Goal: Communication & Community: Answer question/provide support

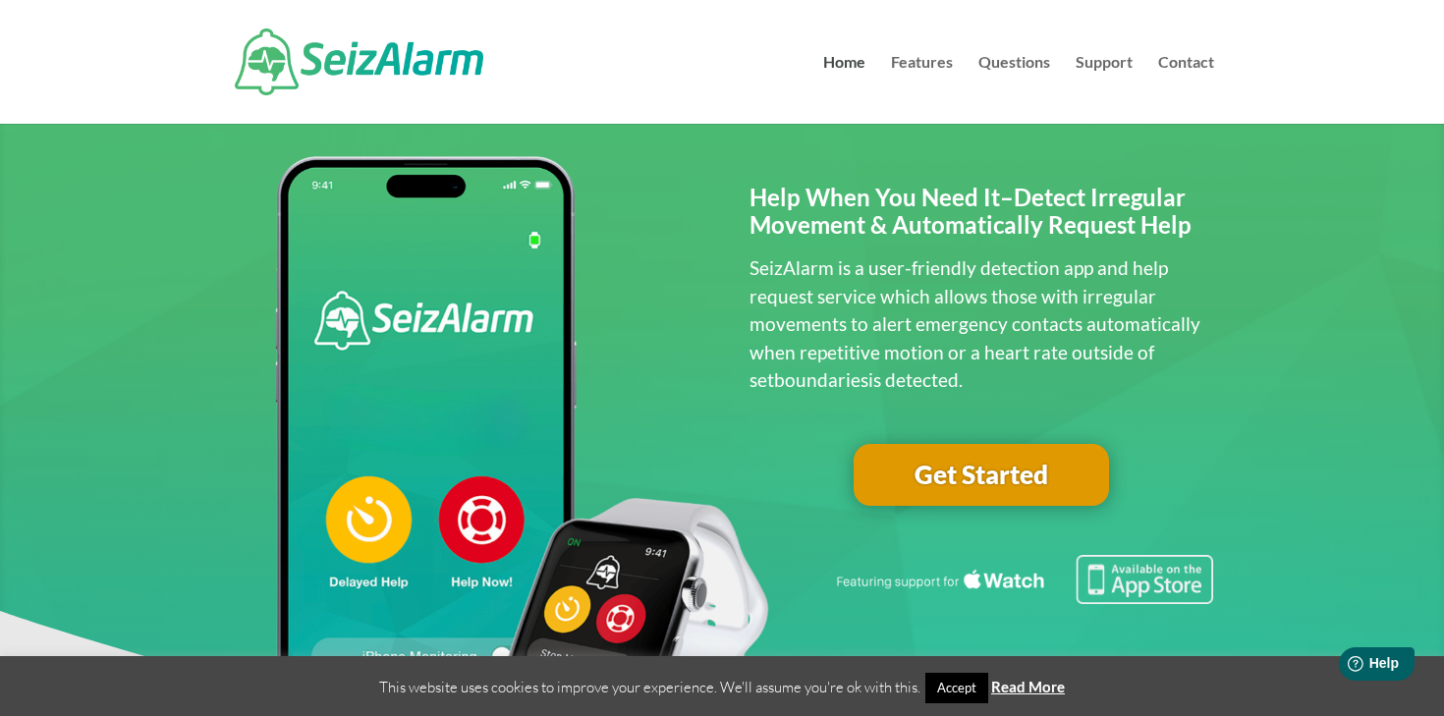
scroll to position [38, 0]
click at [1188, 68] on link "Contact" at bounding box center [1186, 89] width 56 height 69
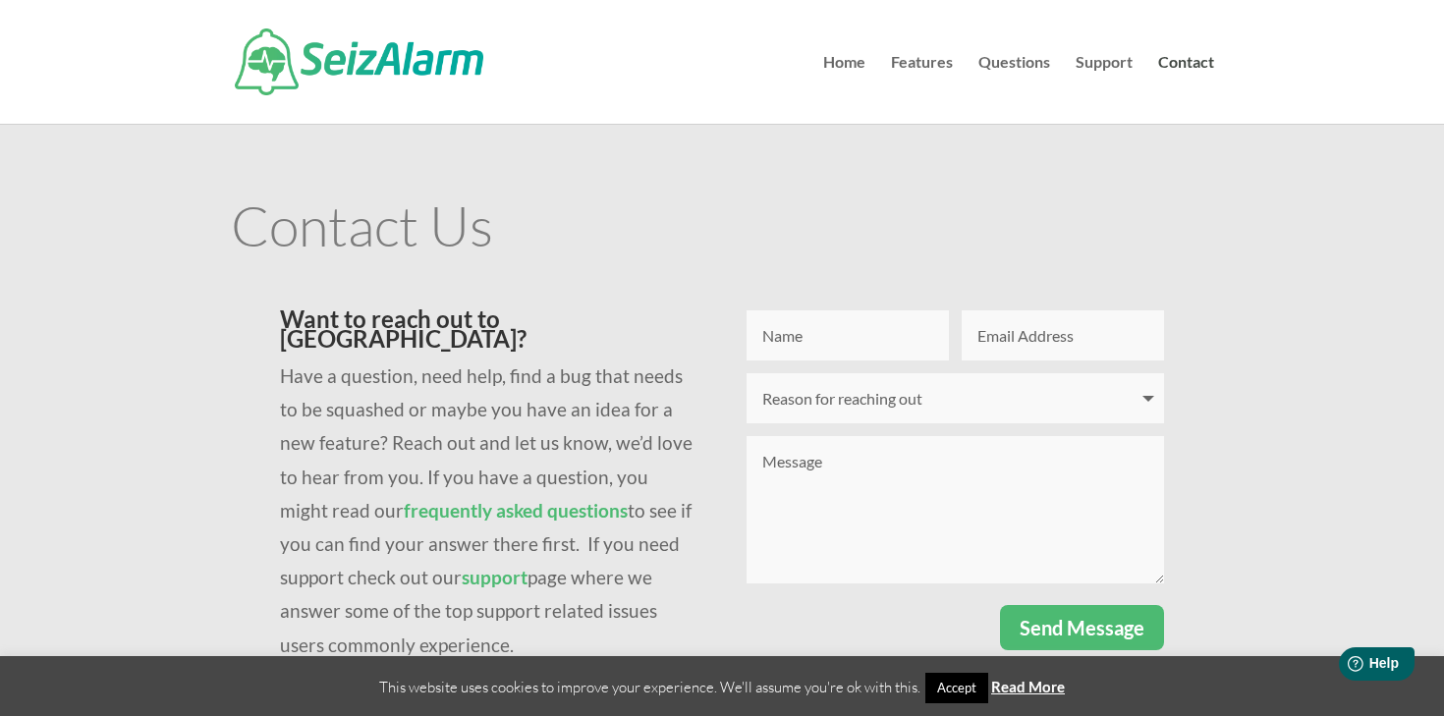
click at [854, 329] on input "Name" at bounding box center [847, 335] width 202 height 50
type input "Jenna Dalton"
click at [1082, 332] on input "Email Address" at bounding box center [1062, 335] width 202 height 50
type input "jenna@yawecc.org"
click at [922, 402] on select "Reason for reaching out I have a question I'm having issues logging in I need t…" at bounding box center [954, 398] width 417 height 50
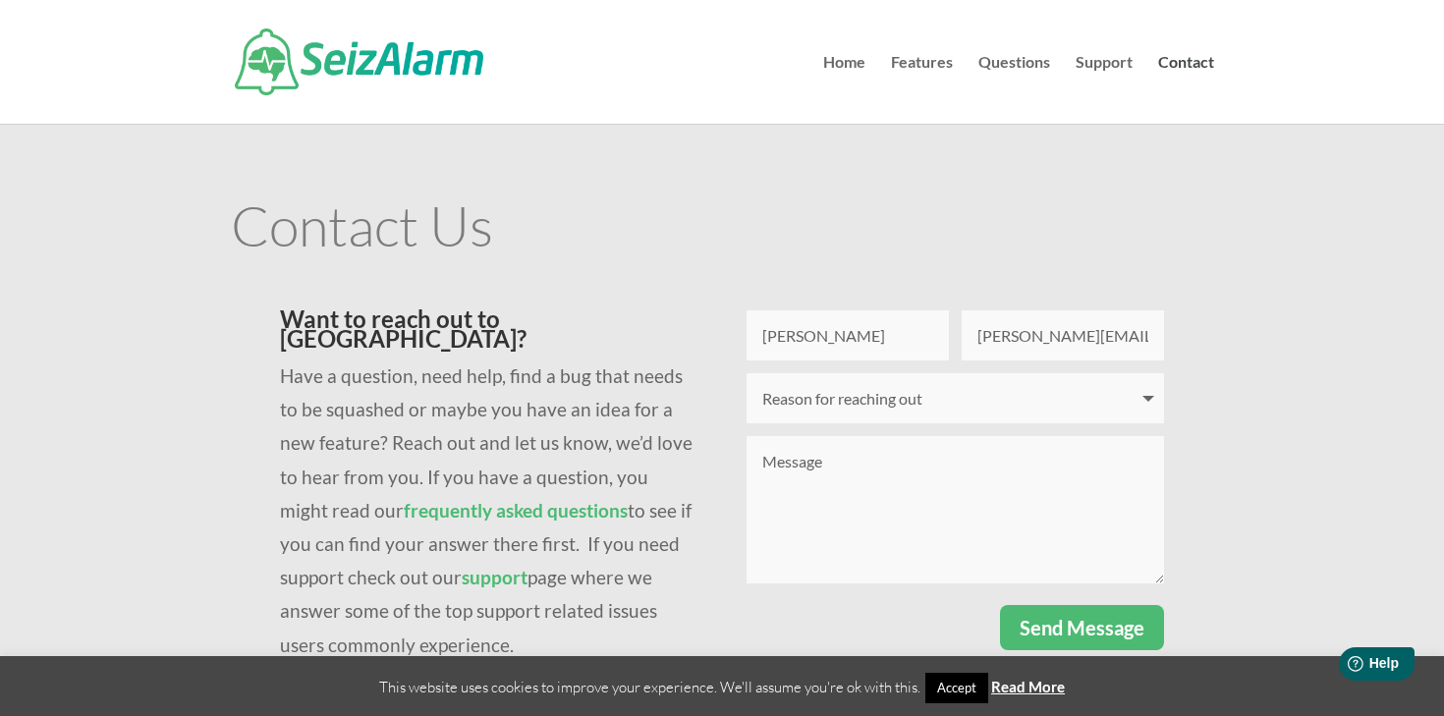
select select "Other"
click at [904, 494] on textarea "Message" at bounding box center [954, 509] width 417 height 147
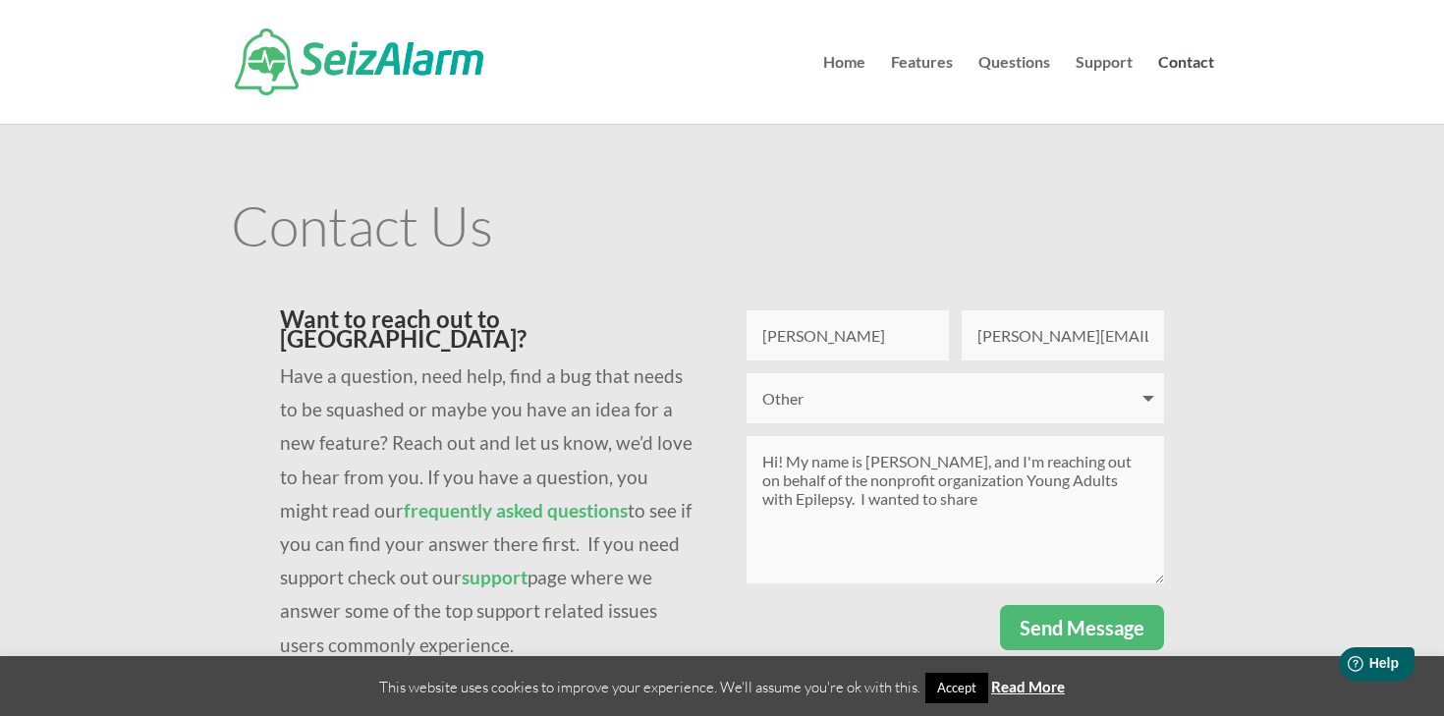
click at [998, 492] on textarea "Hi! My name is Jenna Dalton, and I'm reaching out on behalf of the nonprofit or…" at bounding box center [954, 509] width 417 height 147
paste textarea "to share an exciting opportunity to partner with us for our upcoming Walk 4 Epi…"
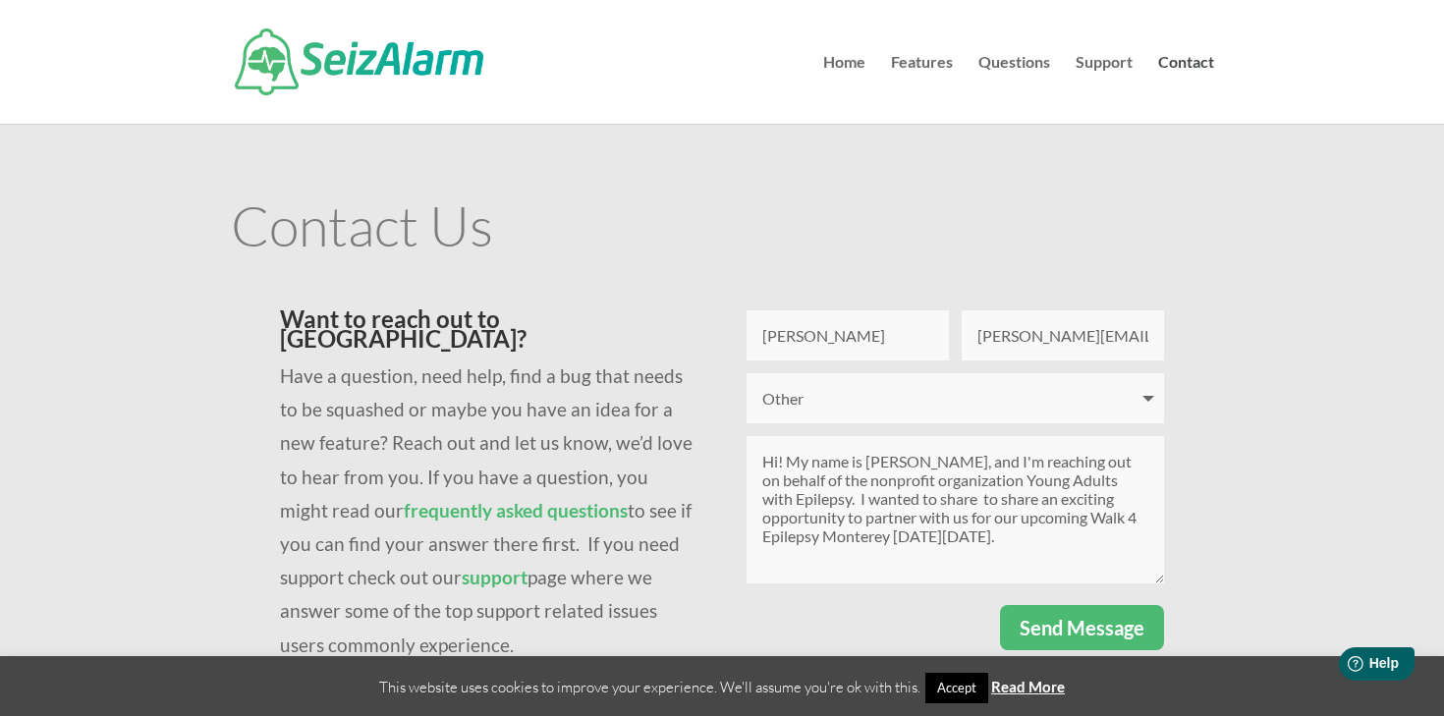
drag, startPoint x: 950, startPoint y: 504, endPoint x: 1015, endPoint y: 506, distance: 65.8
click at [1015, 506] on textarea "Hi! My name is Jenna Dalton, and I'm reaching out on behalf of the nonprofit or…" at bounding box center [954, 509] width 417 height 147
click at [1101, 538] on textarea "Hi! My name is Jenna Dalton, and I'm reaching out on behalf of the nonprofit or…" at bounding box center [954, 509] width 417 height 147
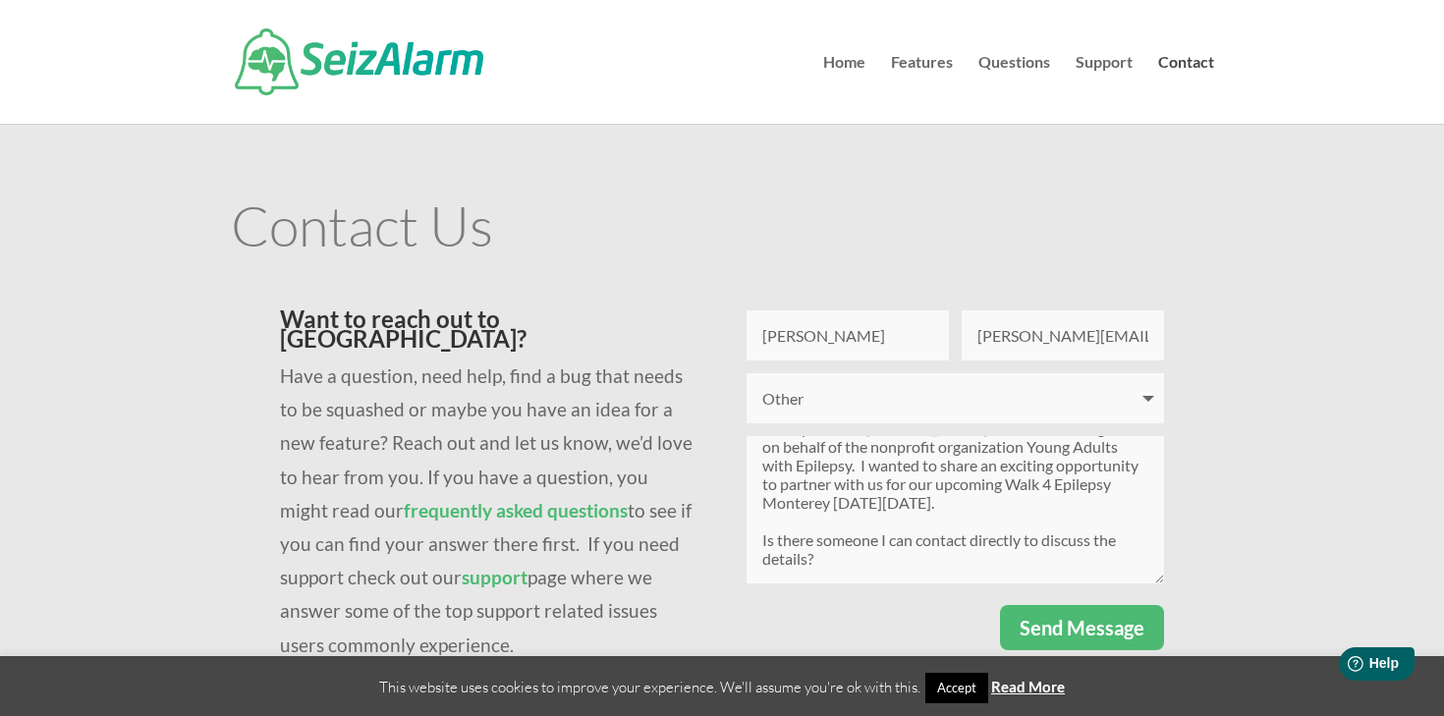
scroll to position [60, 0]
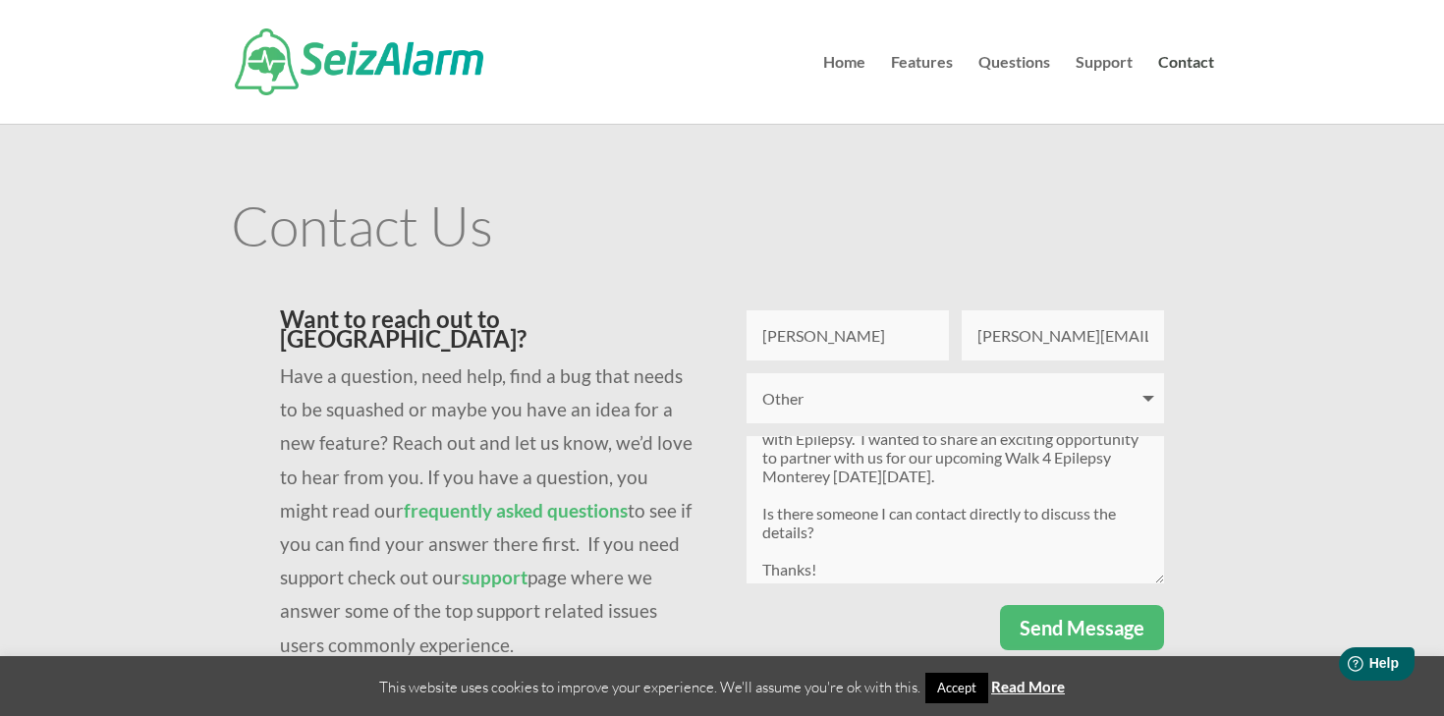
click at [803, 543] on textarea "Hi! My name is Jenna Dalton, and I'm reaching out on behalf of the nonprofit or…" at bounding box center [954, 509] width 417 height 147
click at [805, 537] on textarea "Hi! My name is Jenna Dalton, and I'm reaching out on behalf of the nonprofit or…" at bounding box center [954, 509] width 417 height 147
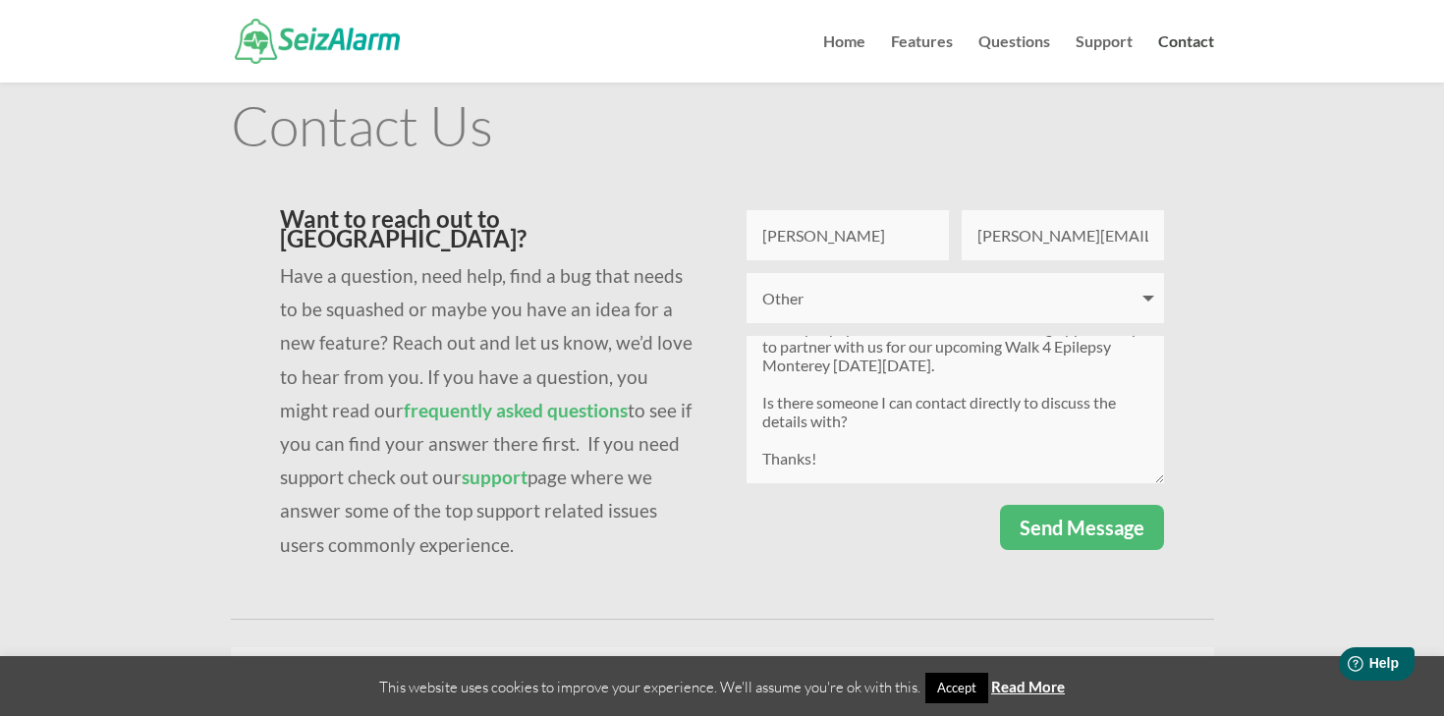
scroll to position [62, 0]
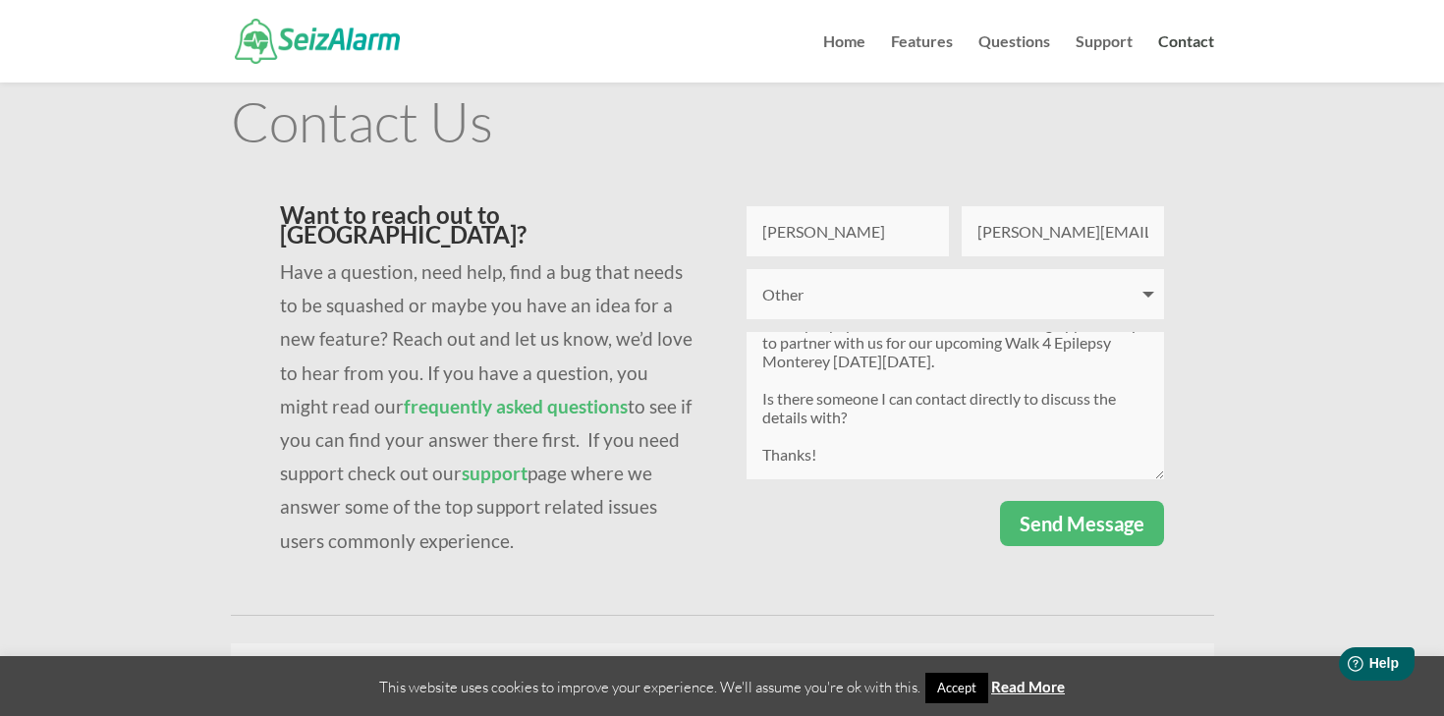
type textarea "Hi! My name is Jenna Dalton, and I'm reaching out on behalf of the nonprofit or…"
click at [1087, 537] on button "Send Message" at bounding box center [1082, 523] width 164 height 45
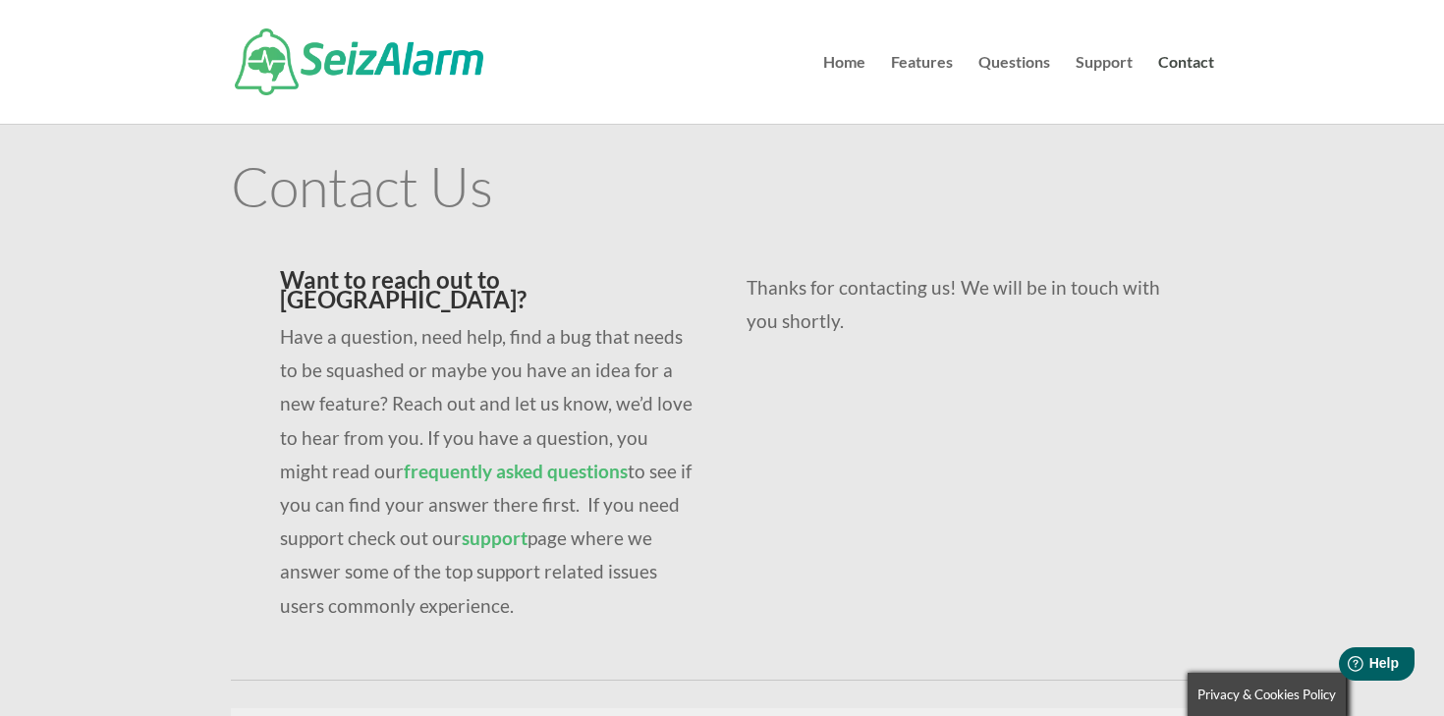
scroll to position [3, 0]
